Goal: Transaction & Acquisition: Purchase product/service

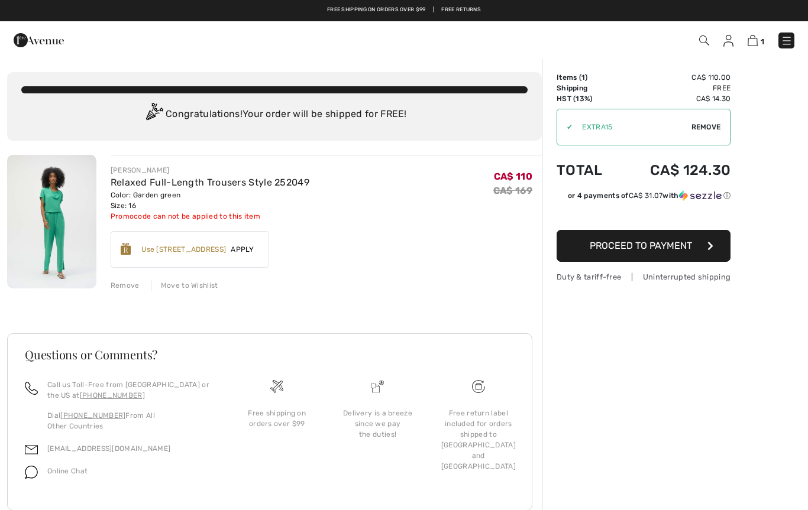
click at [655, 243] on span "Proceed to Payment" at bounding box center [641, 245] width 102 height 11
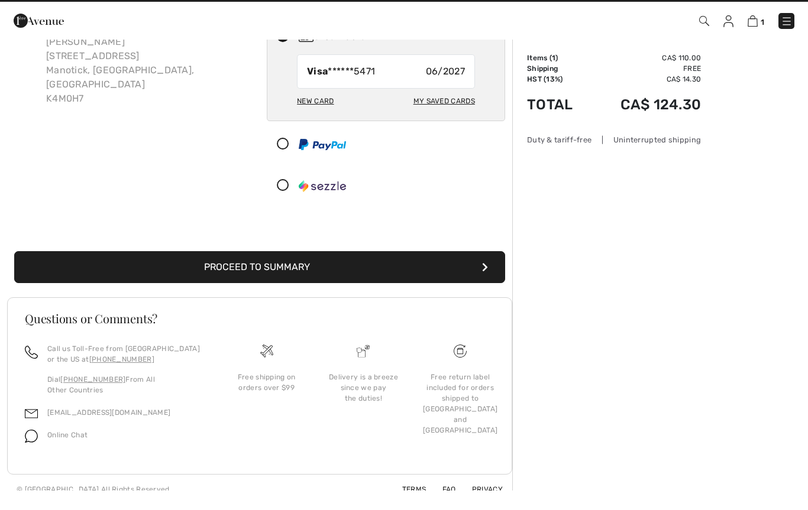
scroll to position [99, 0]
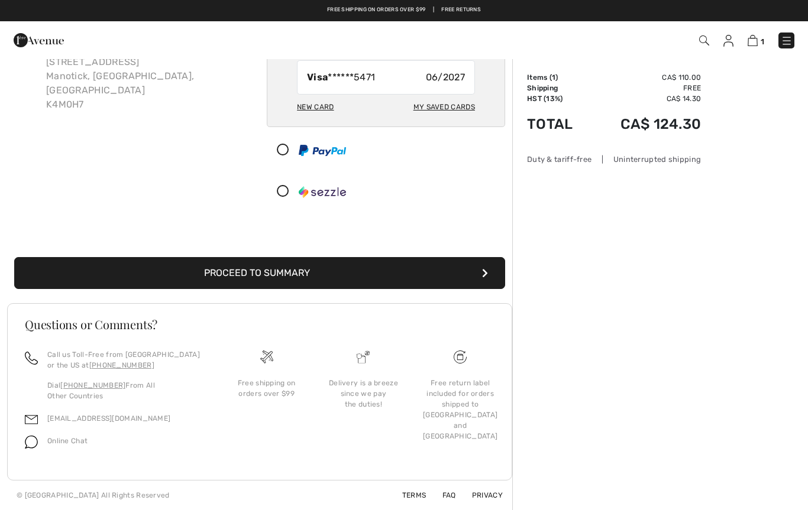
click at [482, 276] on button "Proceed to Summary" at bounding box center [259, 273] width 491 height 32
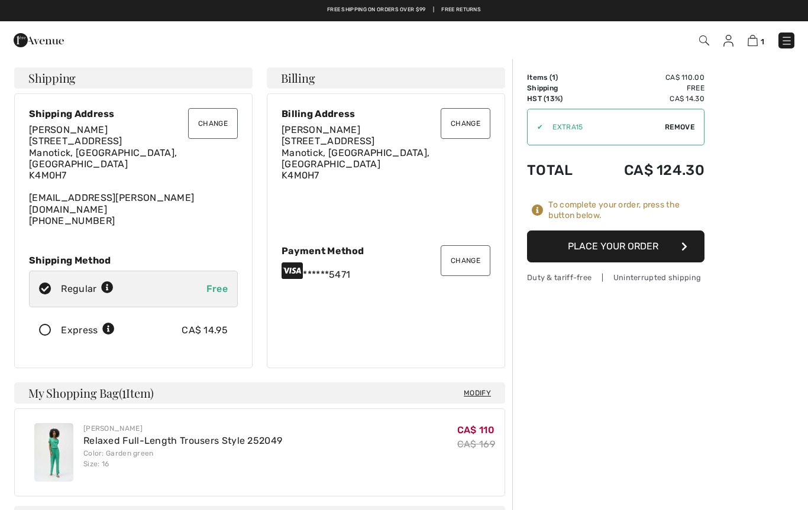
click at [673, 241] on button "Place Your Order" at bounding box center [615, 247] width 177 height 32
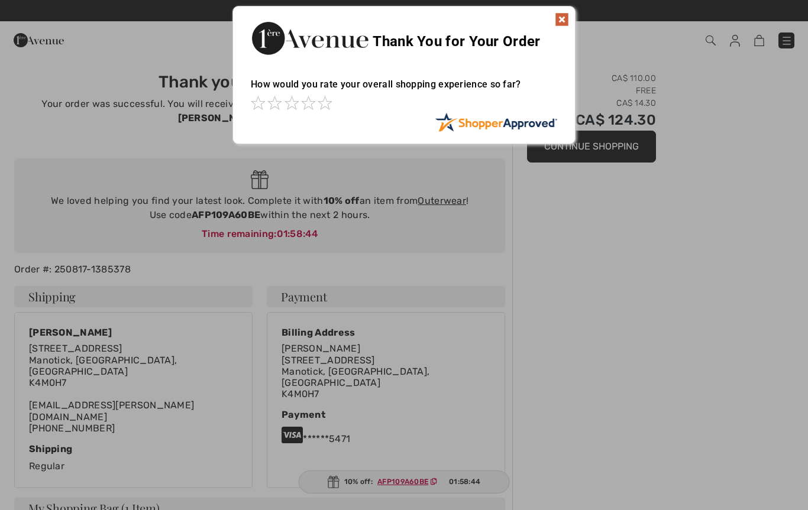
click at [557, 20] on img at bounding box center [562, 19] width 14 height 14
